Goal: Transaction & Acquisition: Purchase product/service

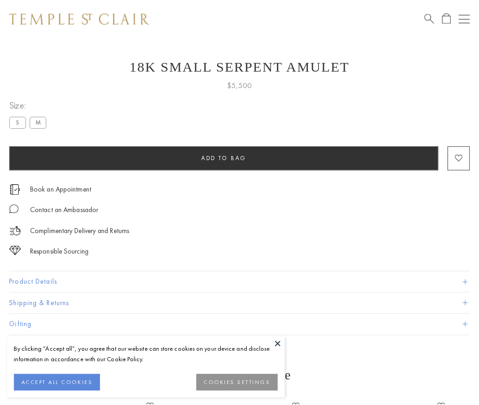
scroll to position [36, 0]
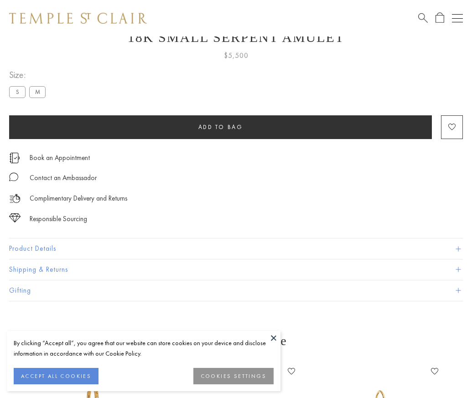
click at [220, 127] on span "Add to bag" at bounding box center [220, 127] width 45 height 8
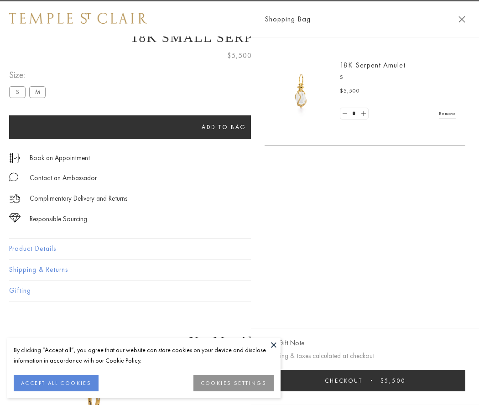
click at [362, 380] on span "Checkout" at bounding box center [343, 380] width 38 height 8
